Goal: Find specific page/section: Find specific page/section

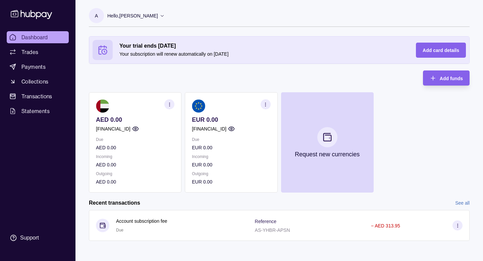
click at [235, 128] on icon "button" at bounding box center [231, 128] width 7 height 7
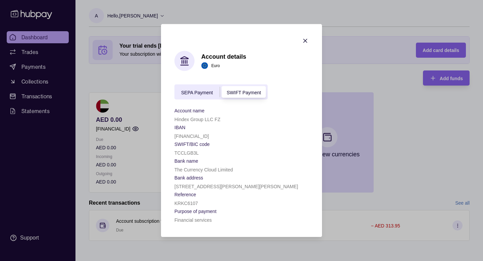
click at [193, 93] on span "SEPA Payment" at bounding box center [197, 92] width 32 height 5
click at [243, 90] on span "SWIFT Payment" at bounding box center [244, 92] width 34 height 5
click at [213, 91] on span "SEPA Payment" at bounding box center [197, 92] width 32 height 5
click at [232, 91] on span "SWIFT Payment" at bounding box center [244, 92] width 34 height 5
click at [202, 92] on span "SEPA Payment" at bounding box center [197, 92] width 32 height 5
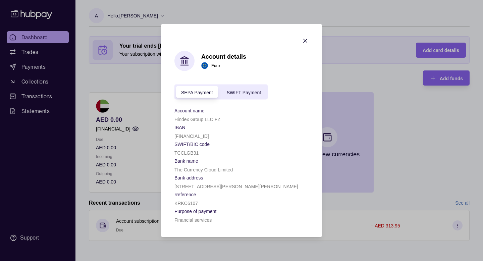
click at [233, 91] on span "SWIFT Payment" at bounding box center [244, 92] width 34 height 5
click at [210, 92] on span "SEPA Payment" at bounding box center [197, 92] width 32 height 5
click at [238, 90] on span "SWIFT Payment" at bounding box center [244, 92] width 34 height 5
click at [215, 90] on div "SEPA Payment" at bounding box center [196, 92] width 45 height 8
click at [233, 90] on span "SWIFT Payment" at bounding box center [244, 92] width 34 height 5
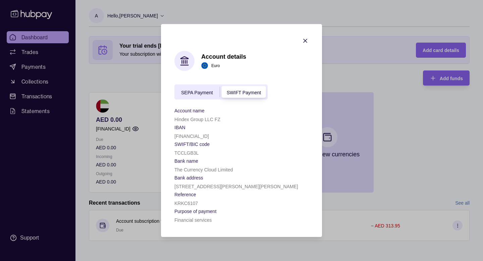
click at [199, 93] on span "SEPA Payment" at bounding box center [197, 92] width 32 height 5
click at [195, 136] on p "[FINANCIAL_ID]" at bounding box center [191, 135] width 35 height 5
copy p "[FINANCIAL_ID]"
click at [306, 40] on icon "button" at bounding box center [305, 41] width 7 height 7
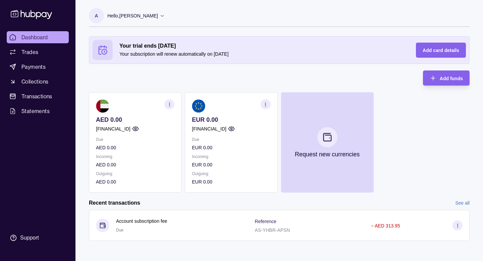
click at [266, 104] on icon "button" at bounding box center [265, 104] width 5 height 5
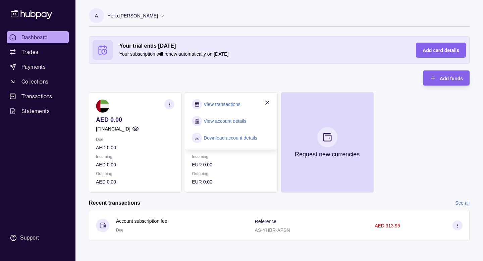
click at [228, 120] on link "View account details" at bounding box center [225, 120] width 43 height 7
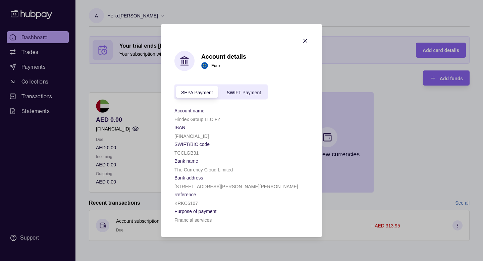
click at [197, 137] on p "[FINANCIAL_ID]" at bounding box center [191, 135] width 35 height 5
copy p "[FINANCIAL_ID]"
click at [187, 155] on p "TCCLGB31" at bounding box center [186, 152] width 24 height 5
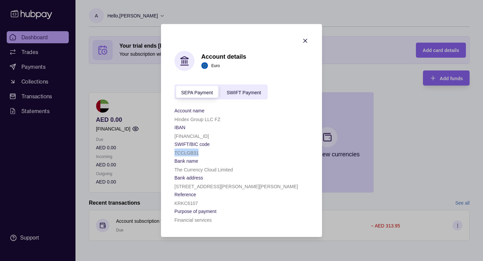
copy p "TCCLGB31"
click at [238, 91] on span "SWIFT Payment" at bounding box center [244, 92] width 34 height 5
click at [199, 89] on div "SEPA Payment" at bounding box center [196, 92] width 45 height 8
click at [234, 88] on div "SWIFT Payment" at bounding box center [244, 92] width 48 height 8
click at [209, 88] on div "SEPA Payment" at bounding box center [196, 92] width 45 height 8
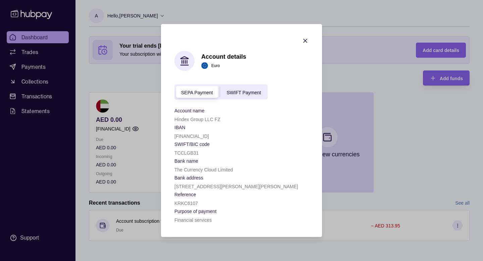
click at [304, 39] on icon "button" at bounding box center [305, 41] width 7 height 7
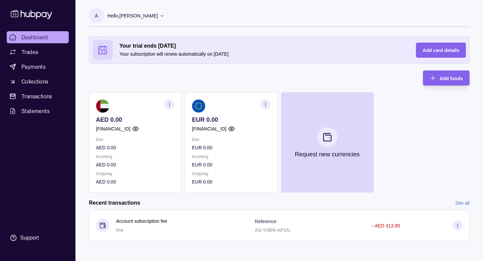
click at [168, 107] on section "button" at bounding box center [169, 104] width 10 height 10
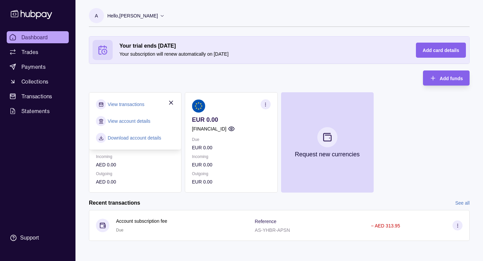
click at [136, 122] on link "View account details" at bounding box center [129, 120] width 43 height 7
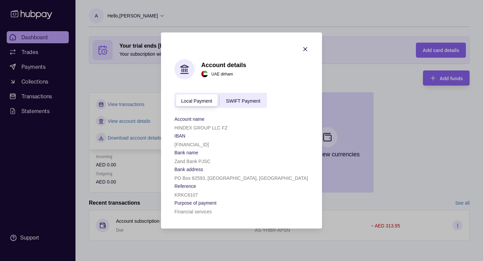
click at [302, 50] on icon "button" at bounding box center [305, 49] width 7 height 7
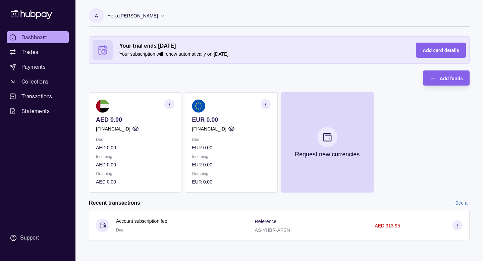
click at [264, 105] on icon "button" at bounding box center [265, 104] width 5 height 5
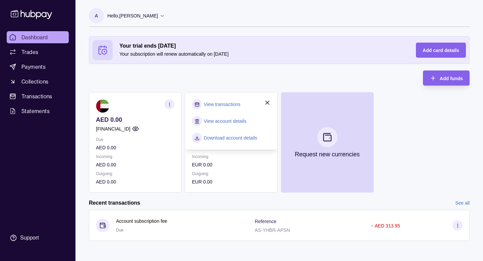
click at [232, 118] on link "View account details" at bounding box center [225, 120] width 43 height 7
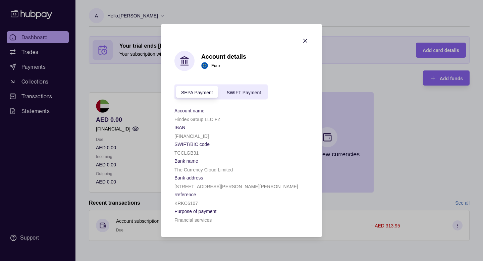
click at [245, 93] on span "SWIFT Payment" at bounding box center [244, 92] width 34 height 5
click at [205, 95] on div "SEPA Payment" at bounding box center [196, 92] width 45 height 8
click at [224, 165] on div "The Currency Cloud Limited" at bounding box center [241, 169] width 134 height 8
click at [218, 169] on p "The Currency Cloud Limited" at bounding box center [203, 169] width 58 height 5
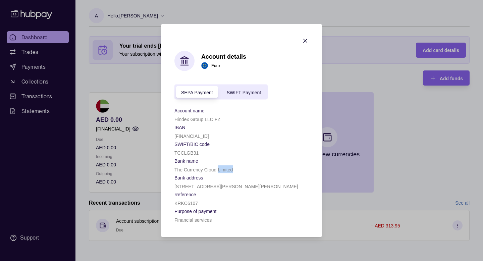
click at [218, 169] on p "The Currency Cloud Limited" at bounding box center [203, 169] width 58 height 5
click at [202, 195] on section "Reference" at bounding box center [241, 194] width 134 height 8
drag, startPoint x: 176, startPoint y: 186, endPoint x: 305, endPoint y: 185, distance: 129.1
click at [298, 185] on p "[STREET_ADDRESS][PERSON_NAME][PERSON_NAME]" at bounding box center [236, 186] width 124 height 5
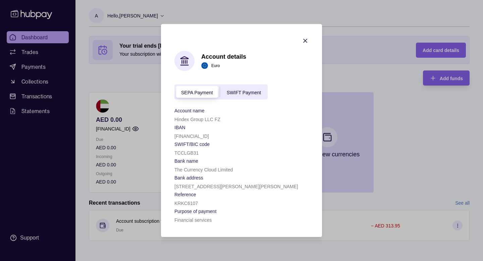
copy p "[STREET_ADDRESS][PERSON_NAME][PERSON_NAME]"
click at [245, 123] on section "IBAN" at bounding box center [241, 127] width 134 height 8
click at [240, 88] on div "SWIFT Payment" at bounding box center [244, 92] width 48 height 8
click at [218, 86] on div "SEPA Payment SWIFT Payment" at bounding box center [220, 91] width 93 height 15
click at [211, 87] on div "SEPA Payment SWIFT Payment" at bounding box center [220, 91] width 93 height 15
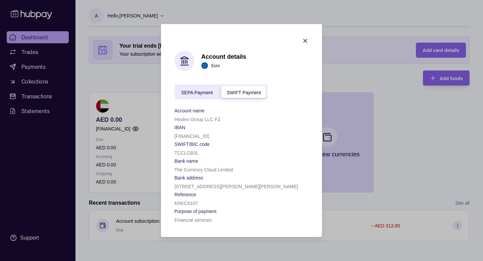
click at [207, 88] on div "SEPA Payment" at bounding box center [196, 92] width 45 height 8
click at [248, 87] on div "SEPA Payment SWIFT Payment" at bounding box center [220, 91] width 93 height 15
click at [241, 91] on span "SWIFT Payment" at bounding box center [244, 92] width 34 height 5
click at [207, 91] on span "SEPA Payment" at bounding box center [197, 92] width 32 height 5
click at [236, 88] on div "SEPA Payment SWIFT Payment" at bounding box center [220, 91] width 93 height 15
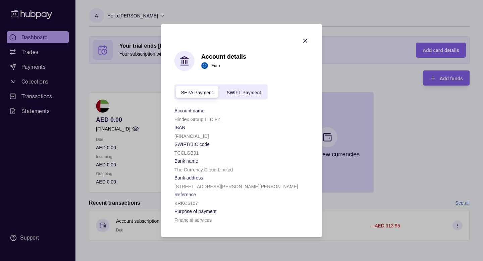
click at [232, 92] on span "SWIFT Payment" at bounding box center [244, 92] width 34 height 5
click at [205, 92] on span "SEPA Payment" at bounding box center [197, 92] width 32 height 5
click at [236, 90] on span "SWIFT Payment" at bounding box center [244, 92] width 34 height 5
click at [212, 132] on div "[FINANCIAL_ID]" at bounding box center [241, 136] width 134 height 8
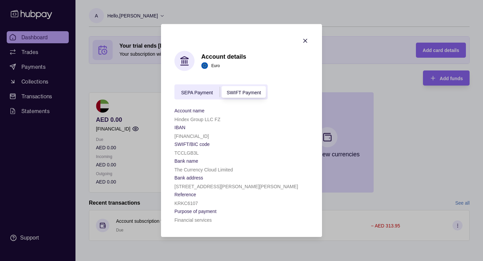
copy p "[FINANCIAL_ID]"
click at [189, 155] on p "TCCLGB3L" at bounding box center [186, 152] width 24 height 5
copy p "TCCLGB3L"
click at [305, 40] on icon "button" at bounding box center [304, 40] width 3 height 3
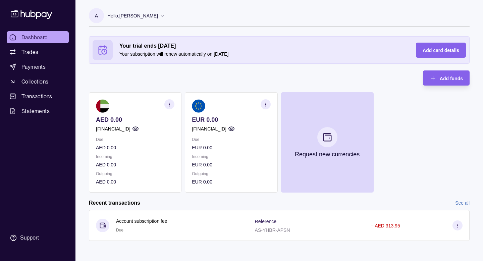
scroll to position [1, 0]
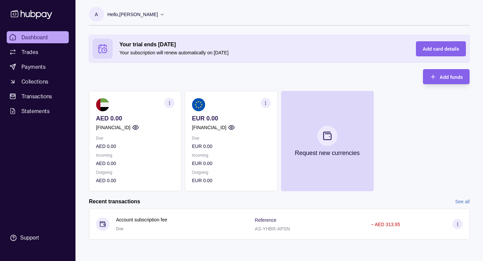
click at [51, 35] on link "Dashboard" at bounding box center [38, 37] width 62 height 12
